Goal: Task Accomplishment & Management: Use online tool/utility

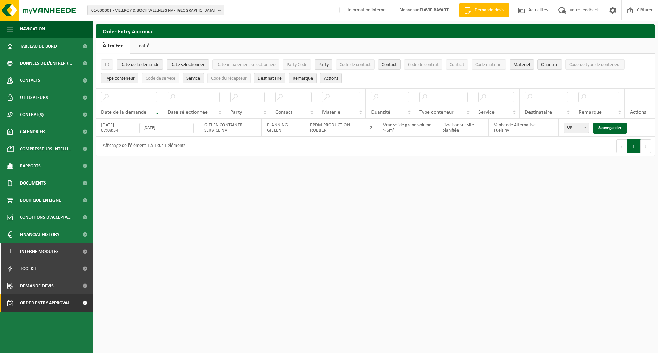
click at [197, 100] on input "text" at bounding box center [194, 97] width 52 height 10
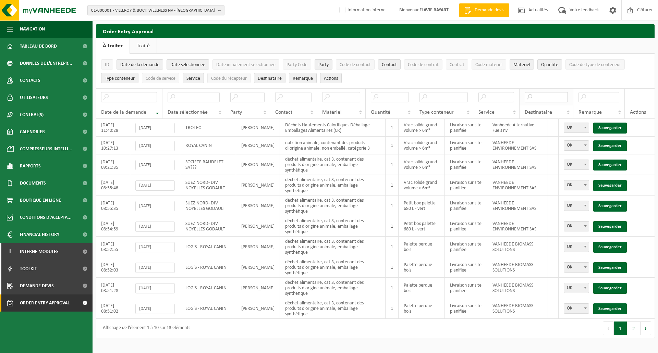
click at [540, 99] on input "text" at bounding box center [547, 97] width 44 height 10
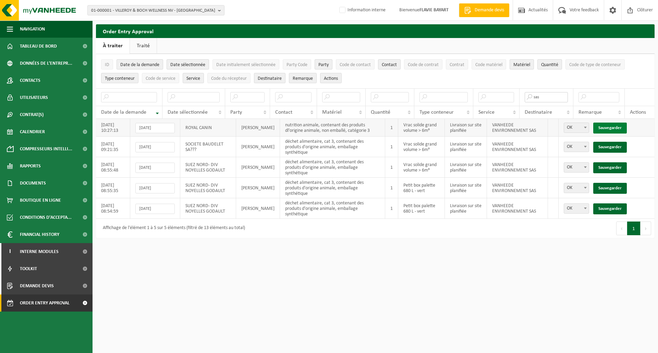
type input "sas"
click at [616, 128] on link "Sauvegarder" at bounding box center [610, 128] width 34 height 11
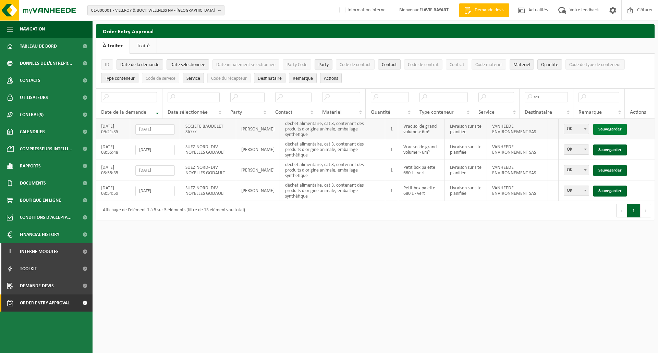
click at [616, 128] on link "Sauvegarder" at bounding box center [610, 129] width 34 height 11
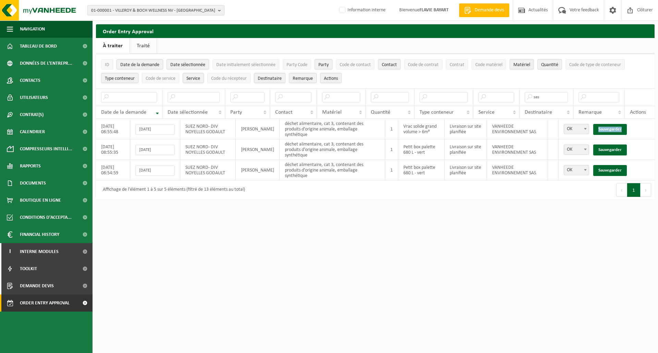
click at [616, 128] on link "Sauvegarder" at bounding box center [610, 129] width 34 height 11
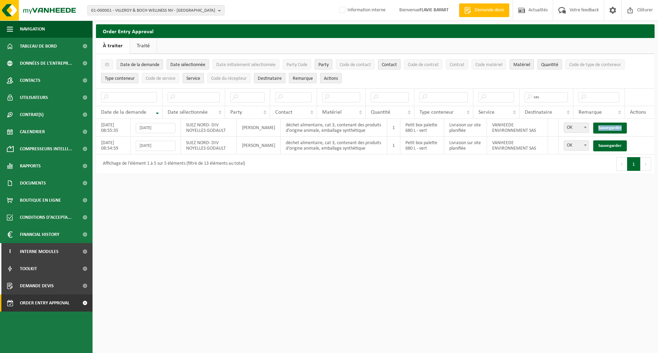
click at [616, 128] on link "Sauvegarder" at bounding box center [610, 128] width 34 height 11
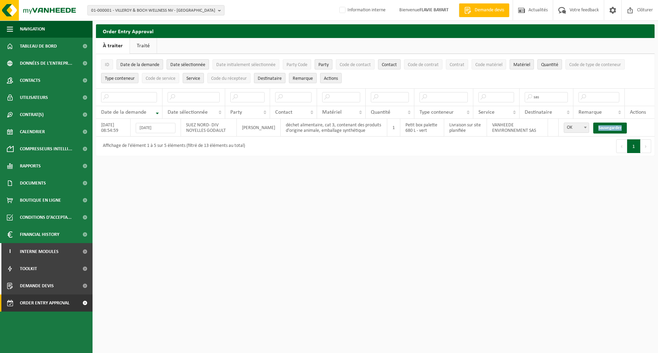
click at [616, 128] on link "Sauvegarder" at bounding box center [610, 128] width 34 height 11
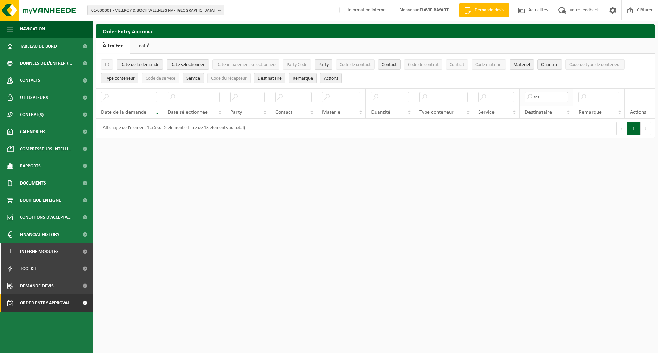
click at [559, 99] on input "sas" at bounding box center [547, 97] width 44 height 10
click at [183, 94] on input "text" at bounding box center [194, 97] width 52 height 10
